Goal: Transaction & Acquisition: Purchase product/service

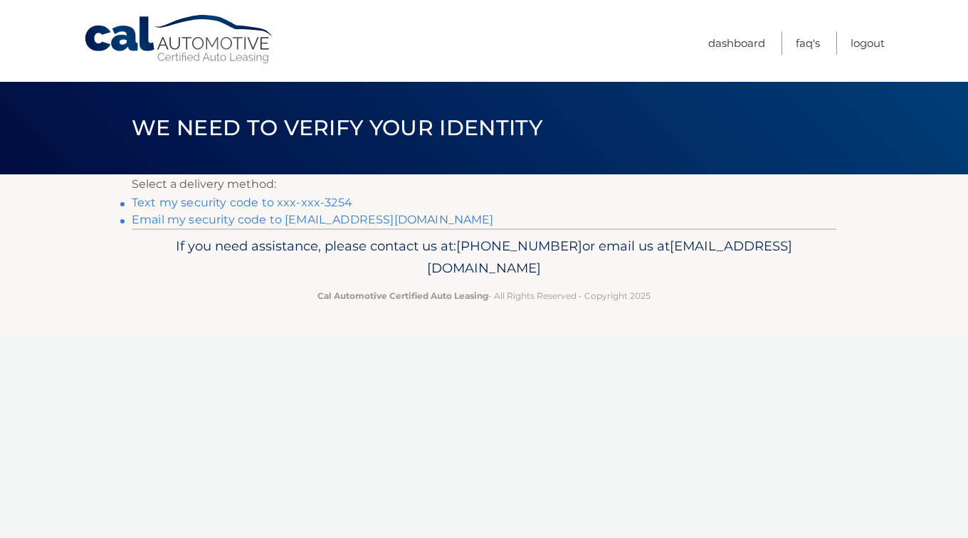
click at [322, 204] on link "Text my security code to xxx-xxx-3254" at bounding box center [242, 203] width 221 height 14
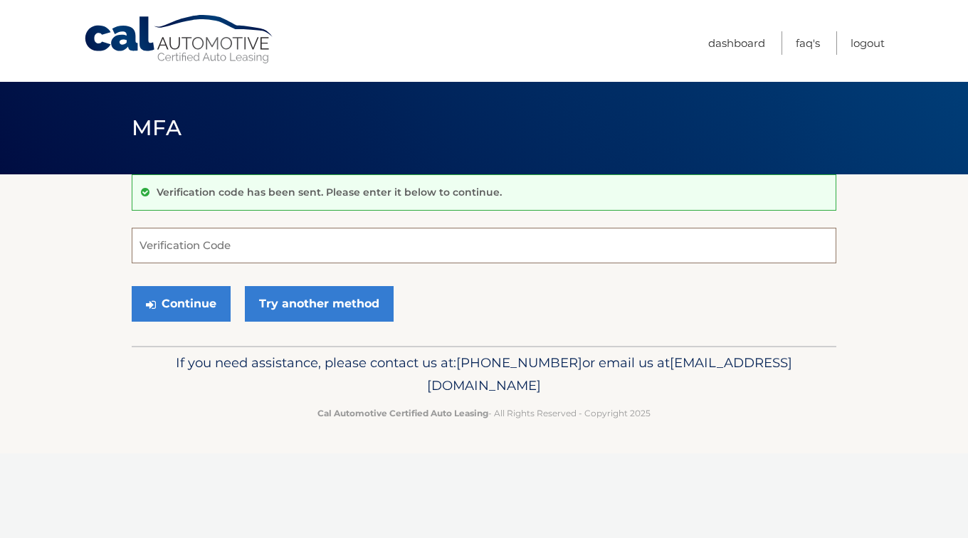
click at [189, 244] on input "Verification Code" at bounding box center [484, 246] width 705 height 36
type input "861049"
click at [177, 305] on button "Continue" at bounding box center [181, 304] width 99 height 36
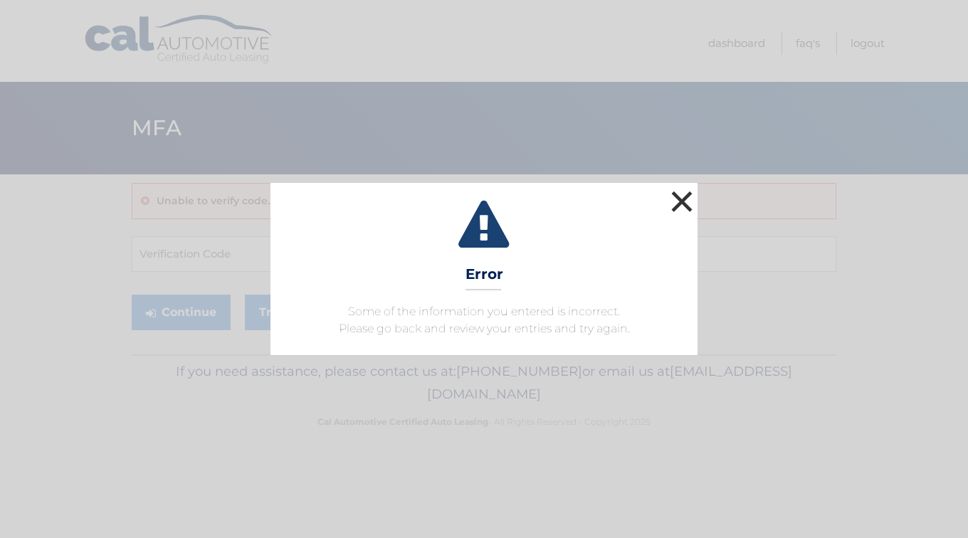
click at [693, 201] on button "×" at bounding box center [682, 201] width 28 height 28
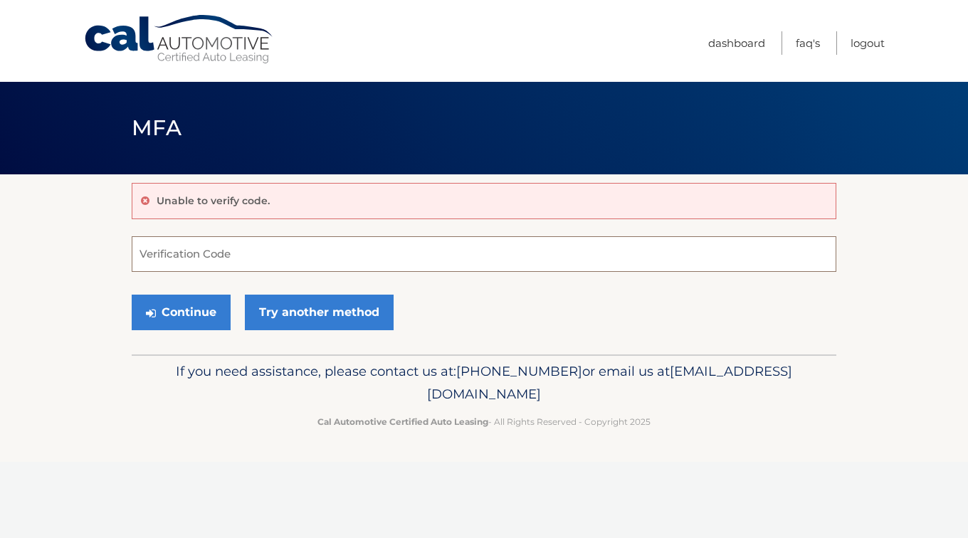
click at [180, 253] on input "Verification Code" at bounding box center [484, 254] width 705 height 36
type input "861049"
click at [152, 311] on icon "submit" at bounding box center [151, 313] width 10 height 11
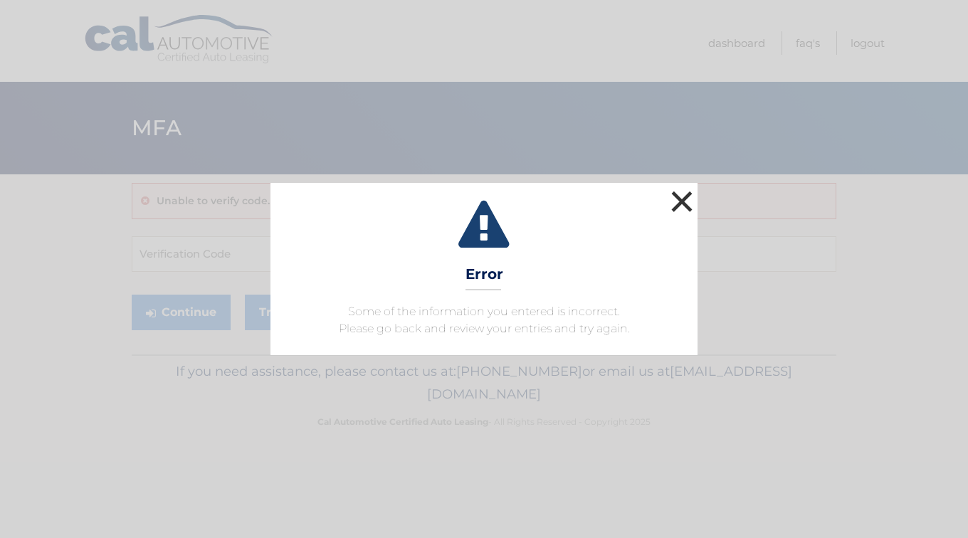
click at [679, 202] on button "×" at bounding box center [682, 201] width 28 height 28
click at [679, 202] on div "Unable to verify code." at bounding box center [484, 201] width 705 height 36
click at [683, 201] on button "×" at bounding box center [682, 201] width 28 height 28
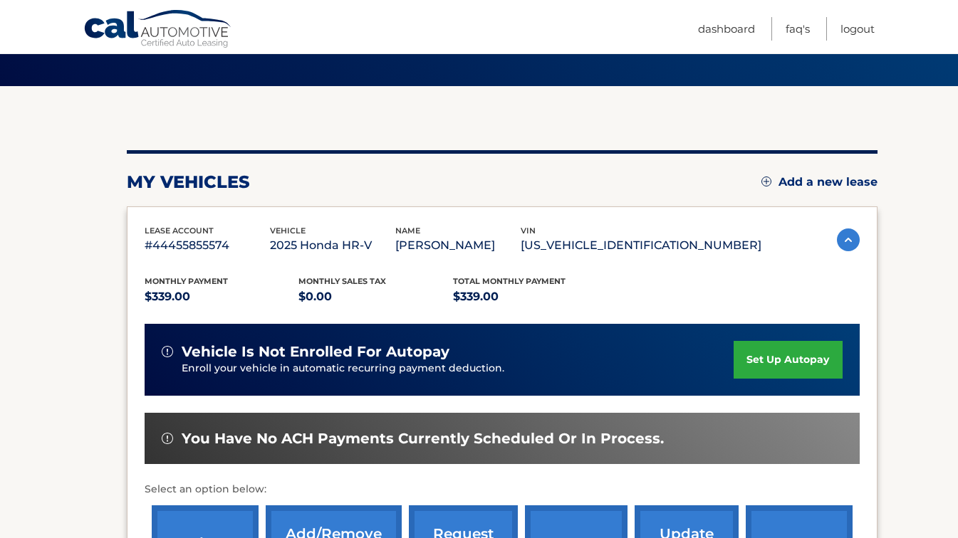
scroll to position [174, 0]
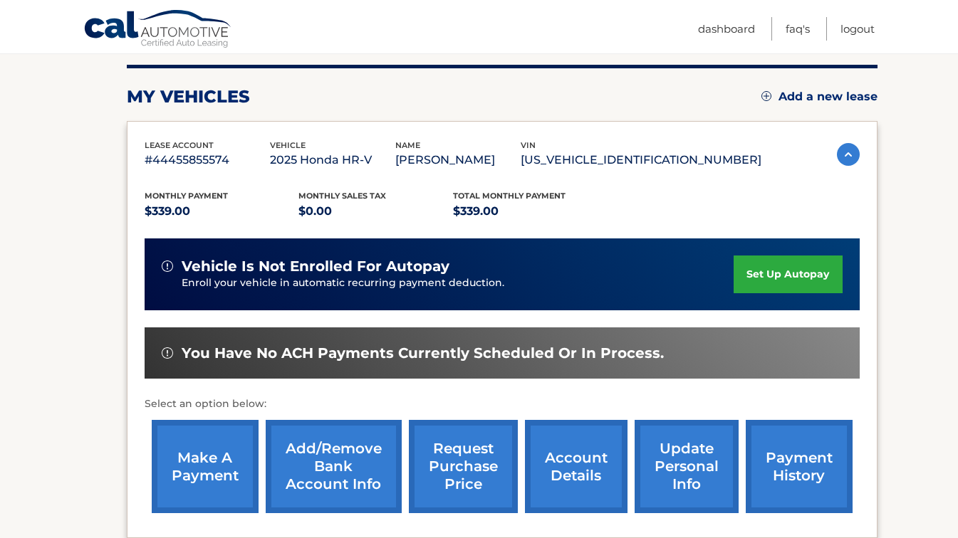
click at [211, 471] on link "make a payment" at bounding box center [205, 466] width 107 height 93
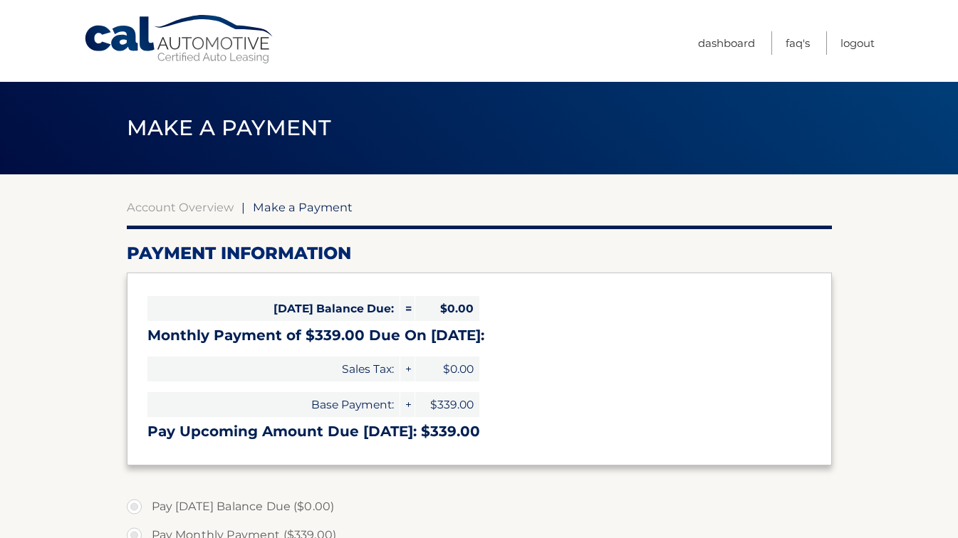
select select "ODk4ZTcwNmEtOWRkNy00M2YyLTgzNmQtYzhiNDNjOTg4NDgx"
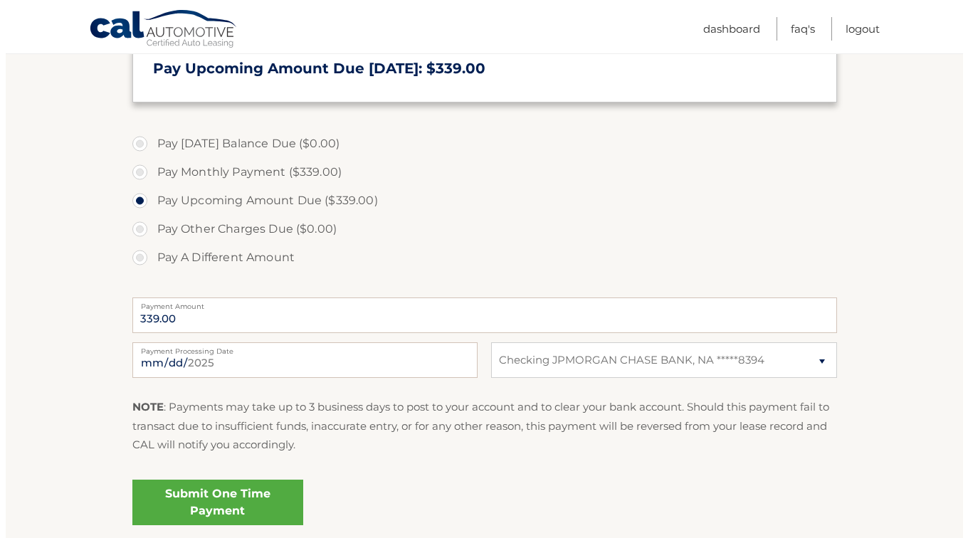
scroll to position [359, 0]
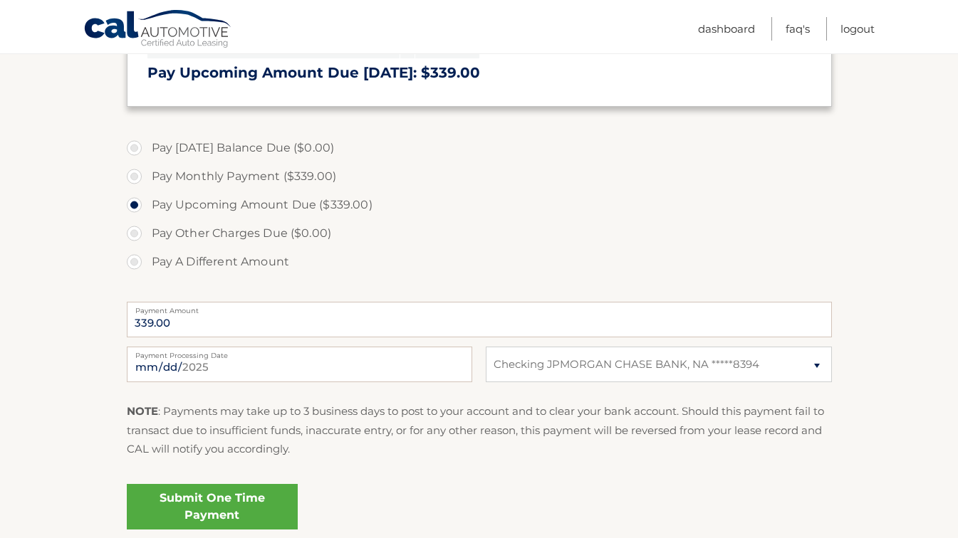
click at [219, 509] on link "Submit One Time Payment" at bounding box center [212, 507] width 171 height 46
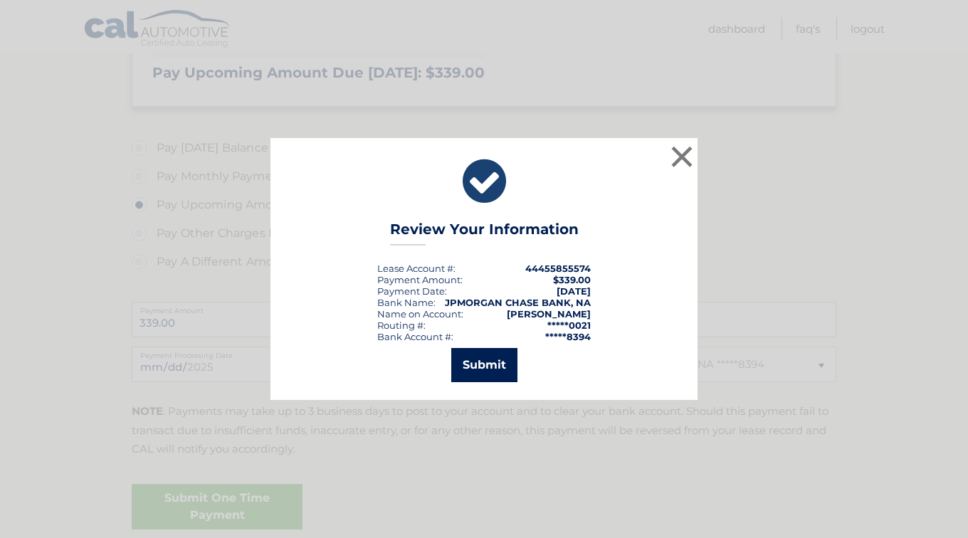
click at [471, 372] on button "Submit" at bounding box center [484, 365] width 66 height 34
